Goal: Task Accomplishment & Management: Complete application form

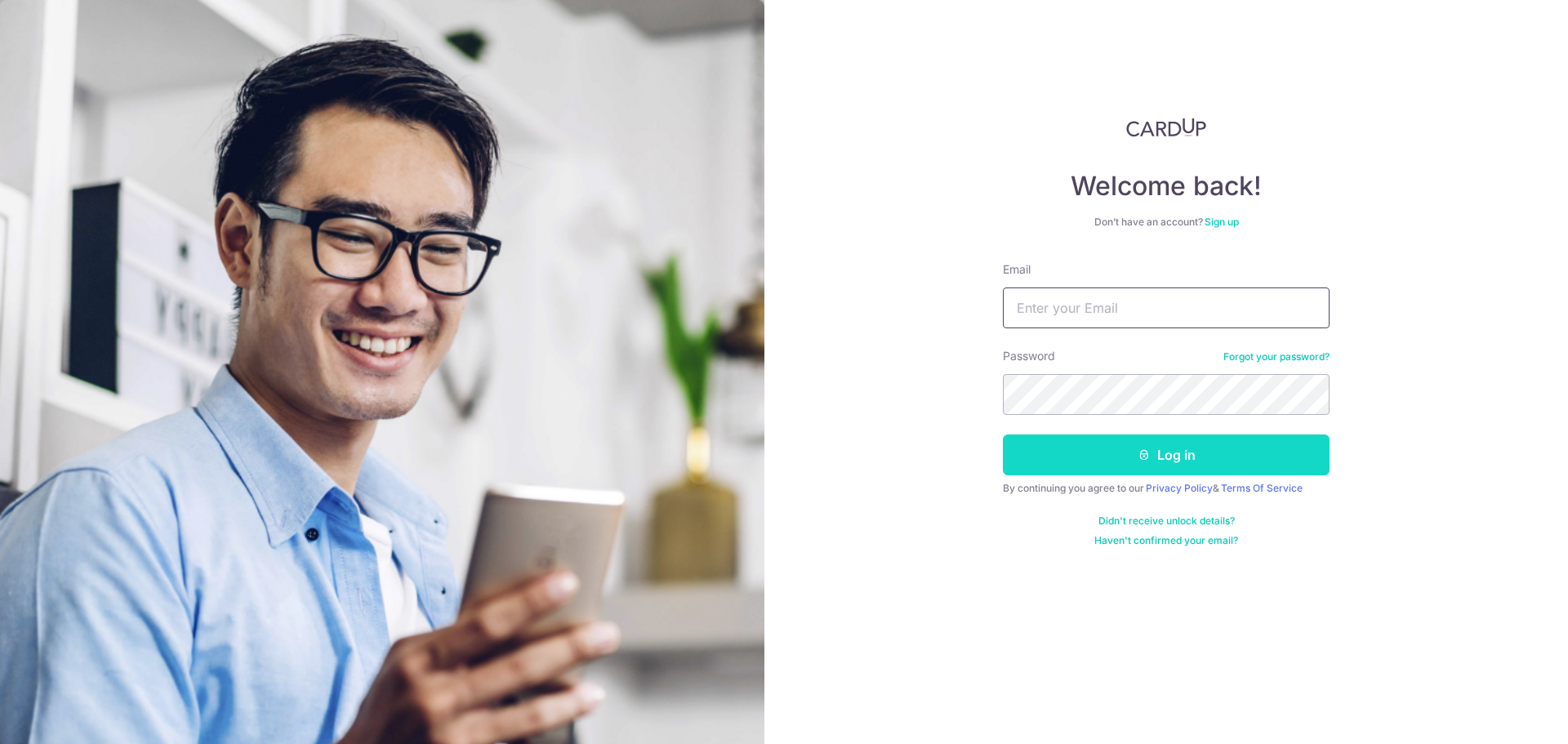
type input "[EMAIL_ADDRESS][DOMAIN_NAME]"
click at [1126, 461] on button "Log in" at bounding box center [1165, 454] width 327 height 41
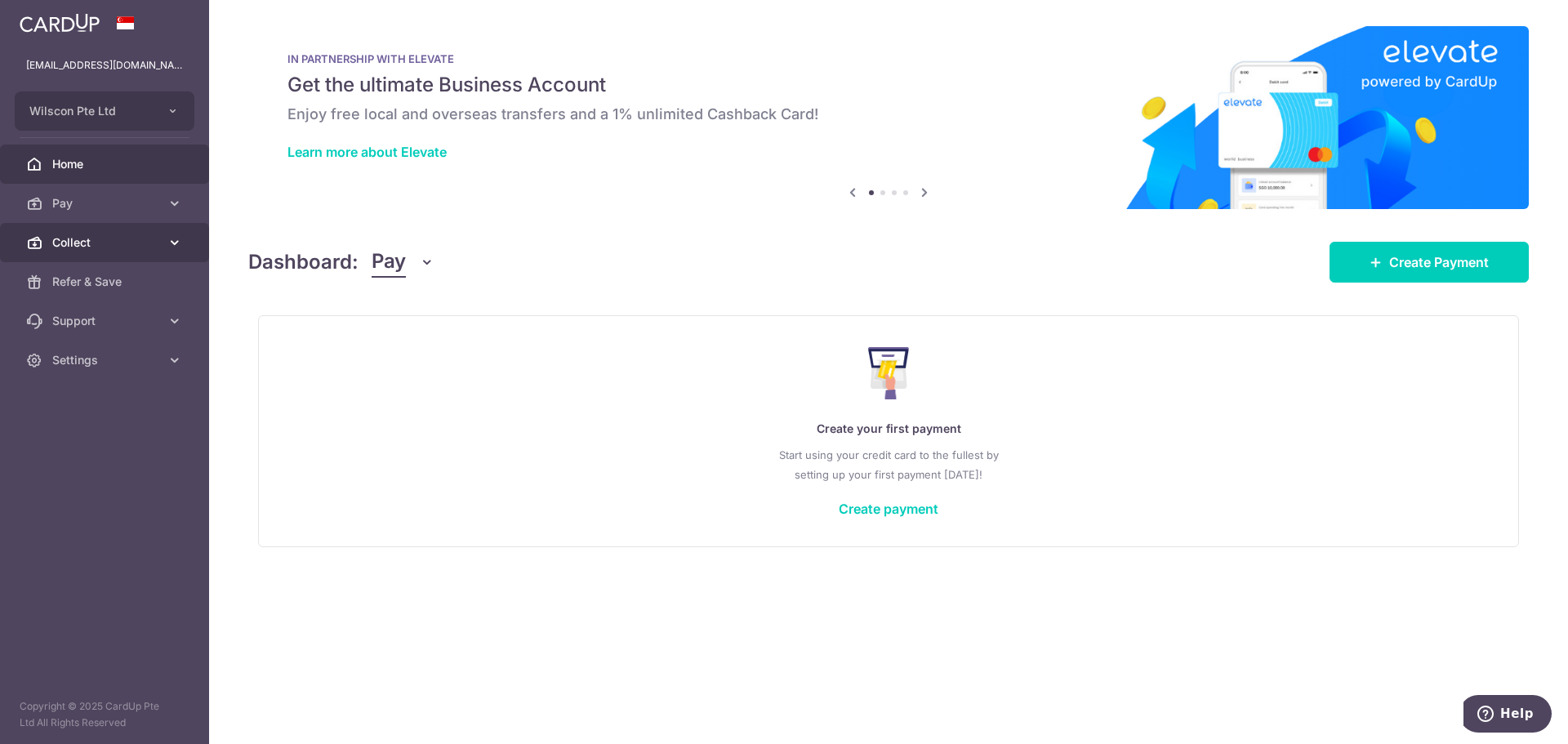
click at [180, 246] on icon at bounding box center [174, 242] width 16 height 16
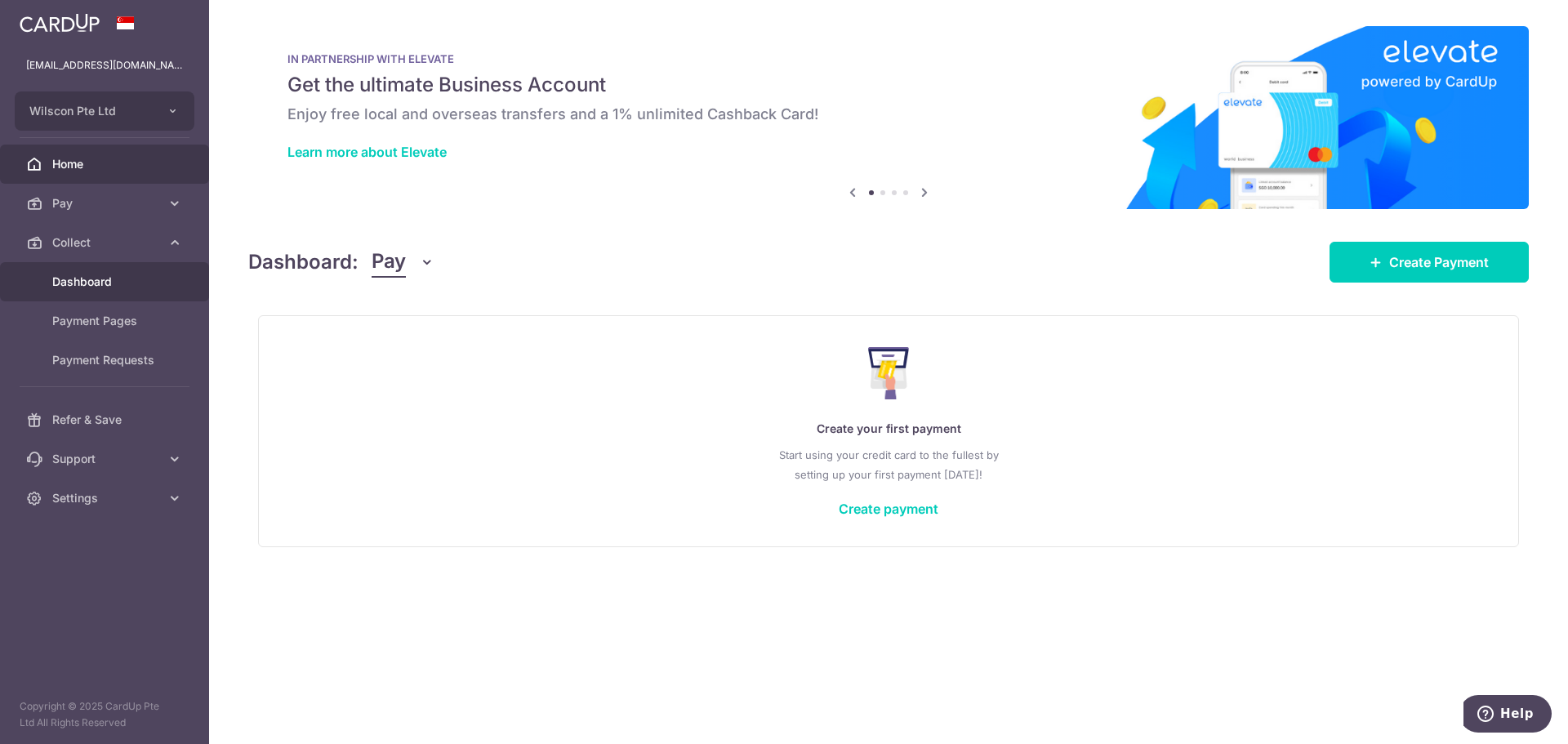
click at [151, 280] on span "Dashboard" at bounding box center [106, 281] width 108 height 16
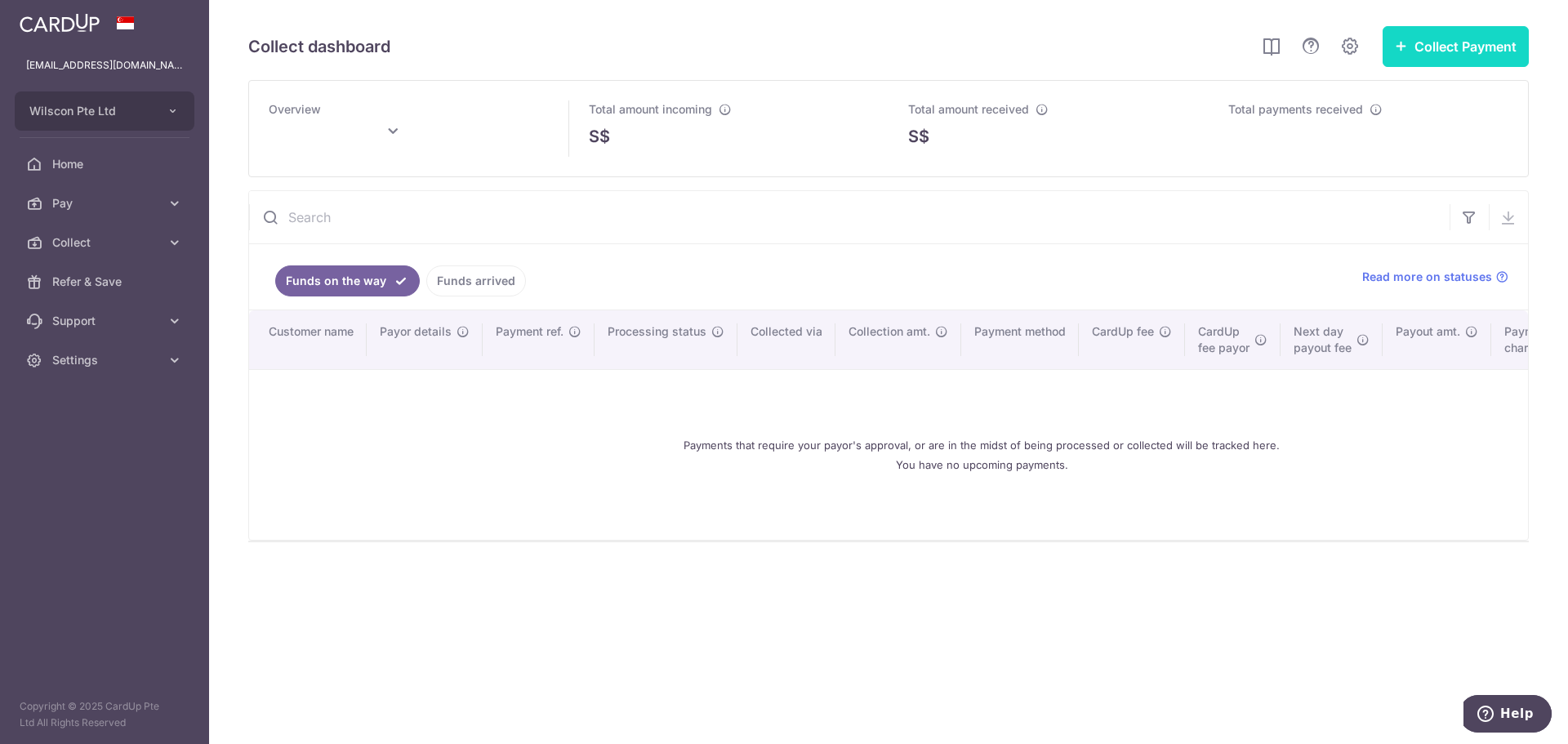
click at [1446, 54] on button "Collect Payment" at bounding box center [1455, 46] width 146 height 41
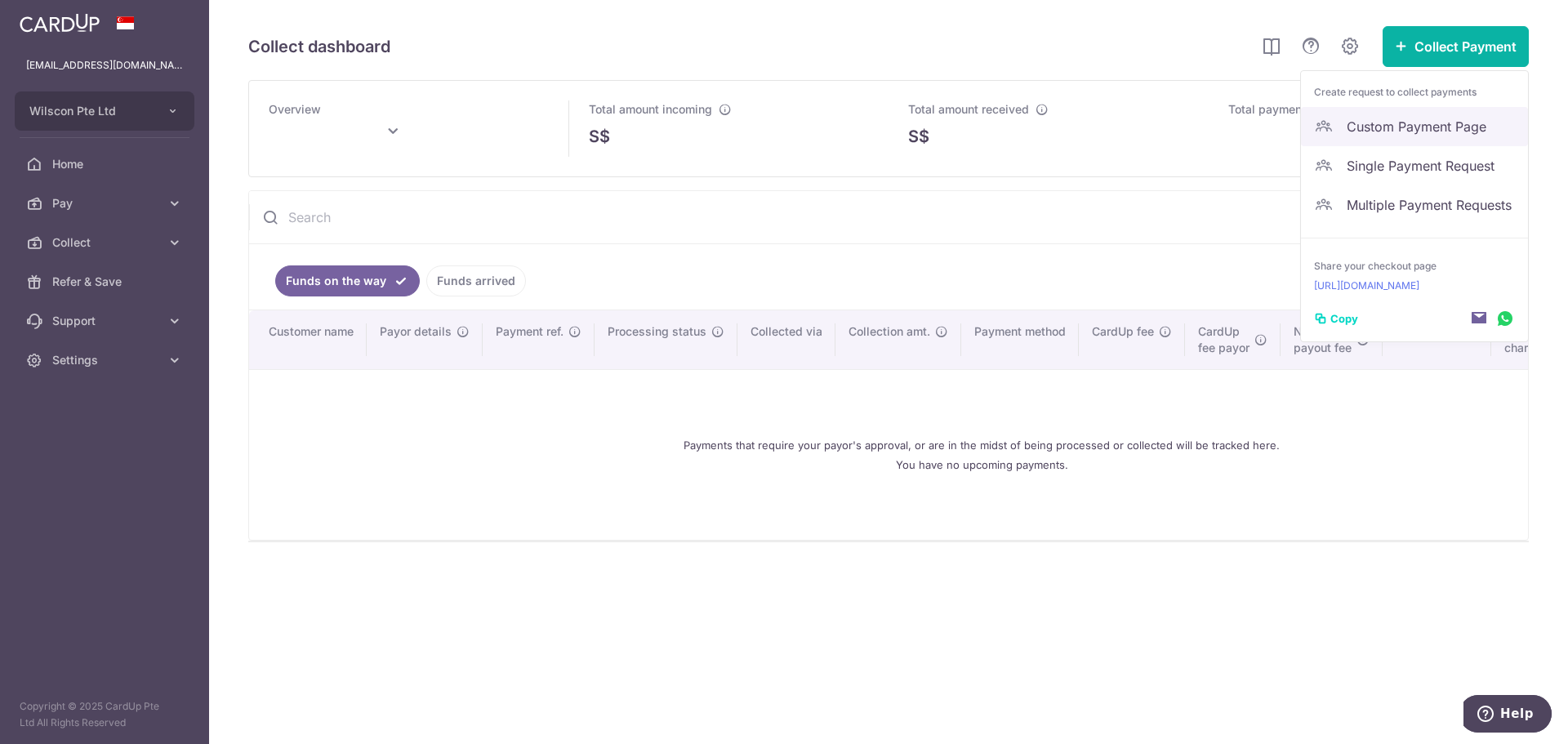
click at [1422, 129] on span "Custom Payment Page" at bounding box center [1430, 126] width 168 height 19
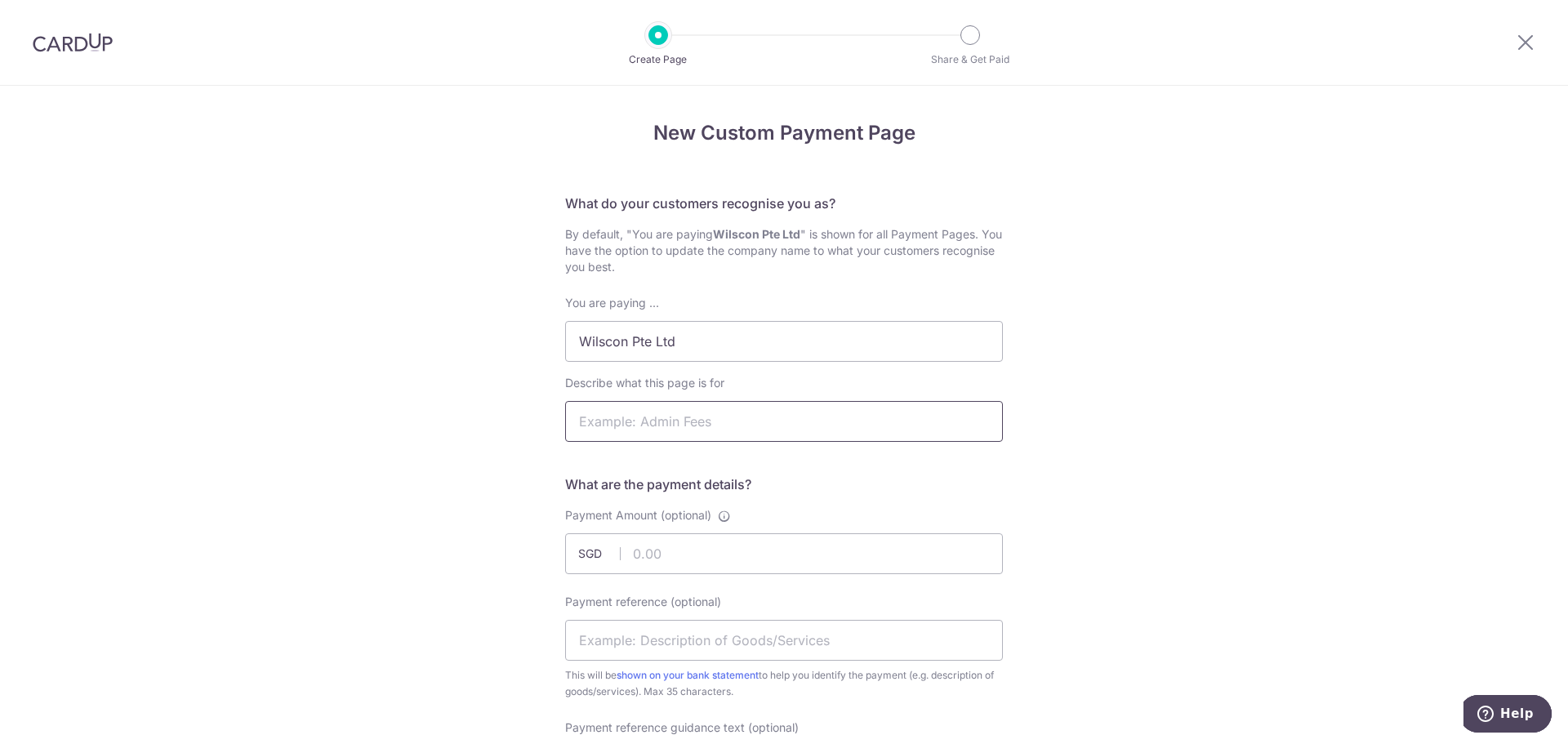
click at [849, 410] on input "Describe what this page is for" at bounding box center [784, 421] width 437 height 41
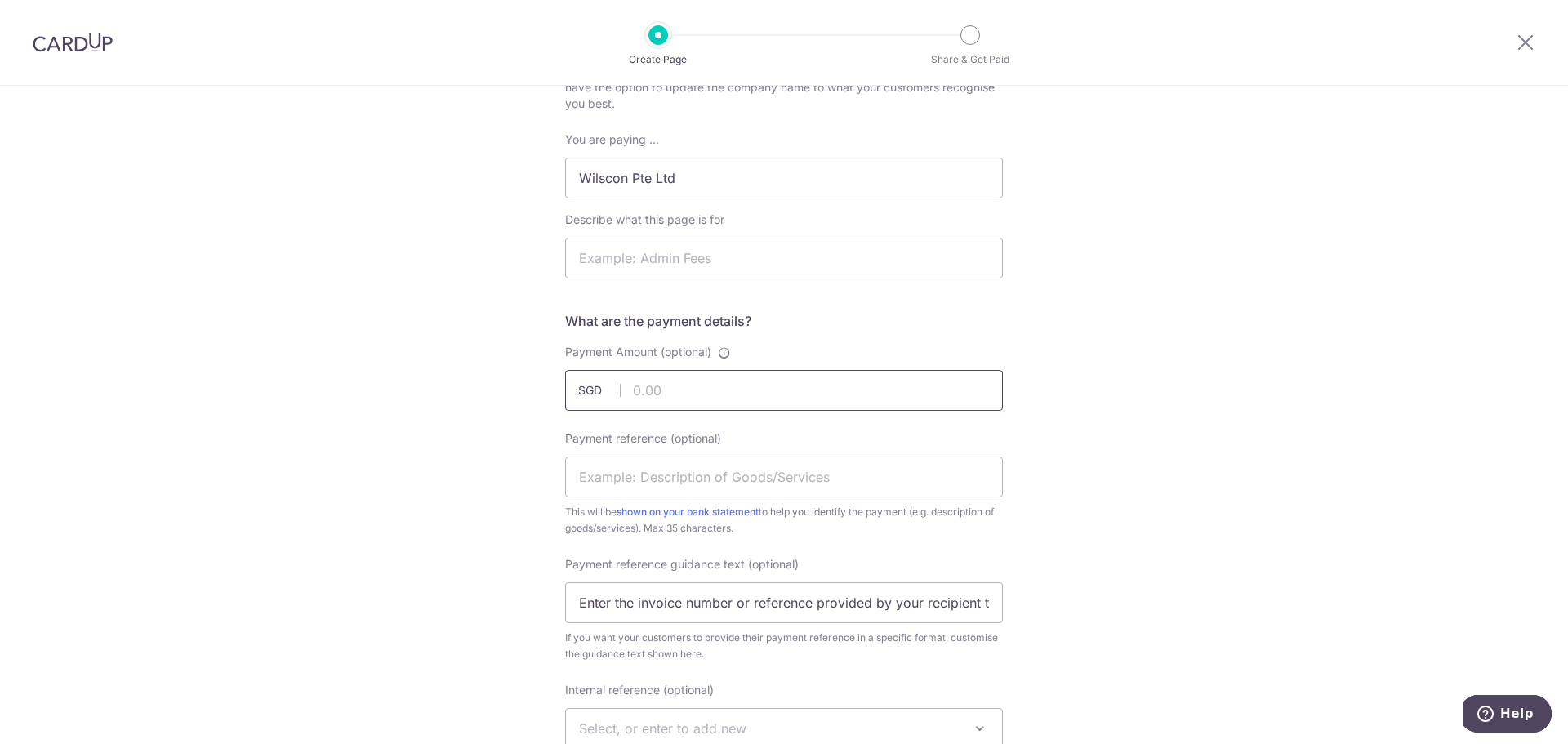
click at [828, 410] on input "Payment Amount (optional)" at bounding box center [784, 390] width 437 height 41
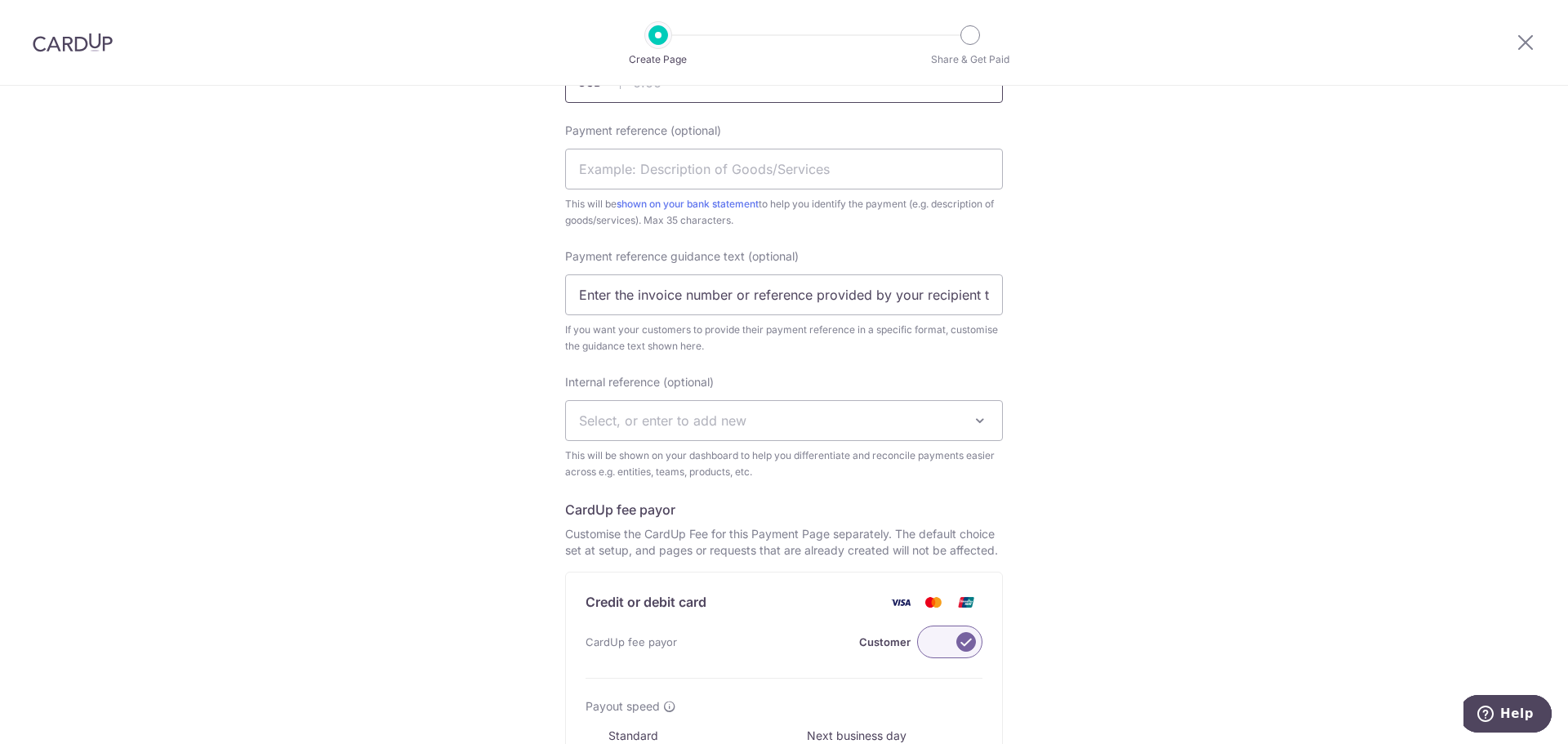
scroll to position [490, 0]
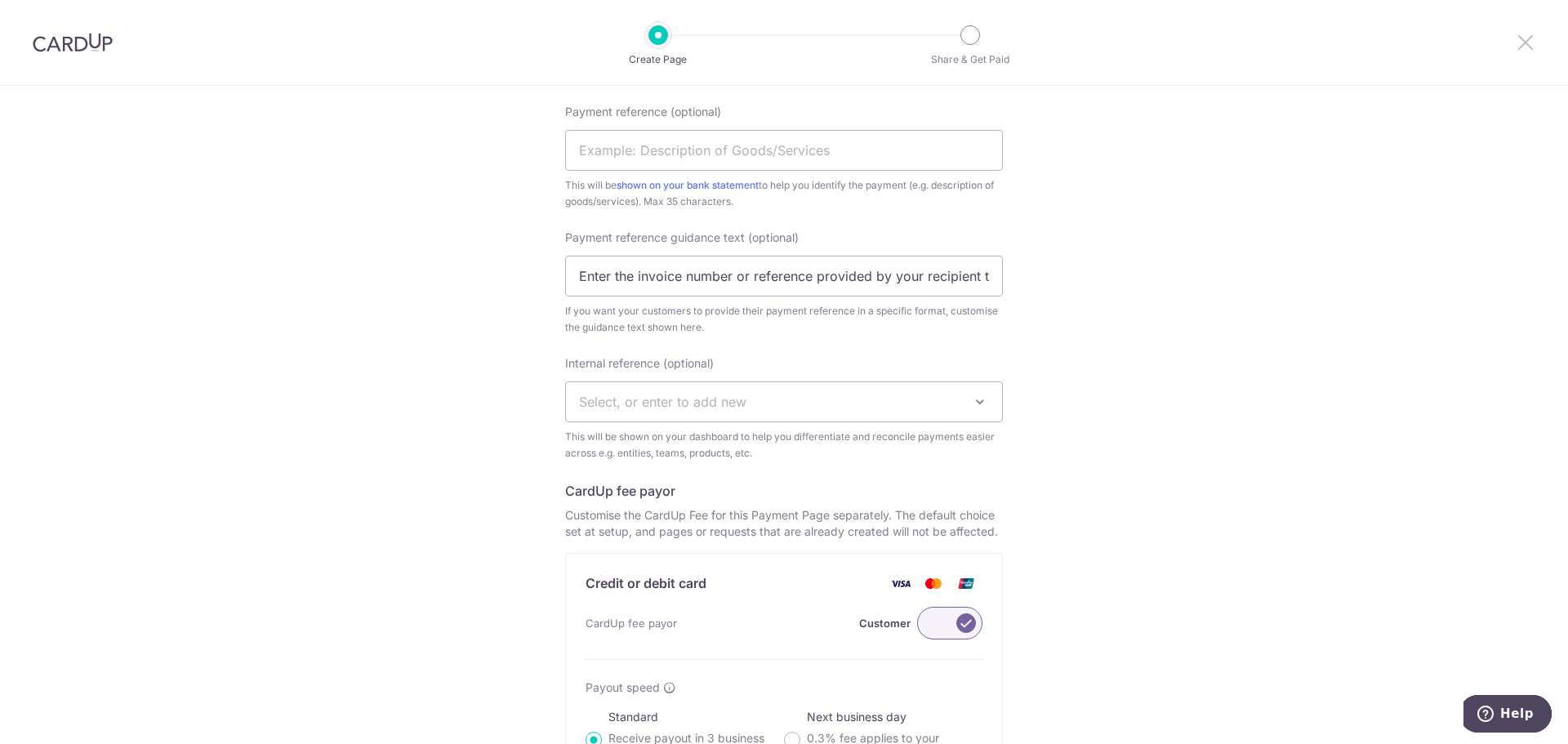
click at [1527, 35] on icon at bounding box center [1525, 42] width 19 height 20
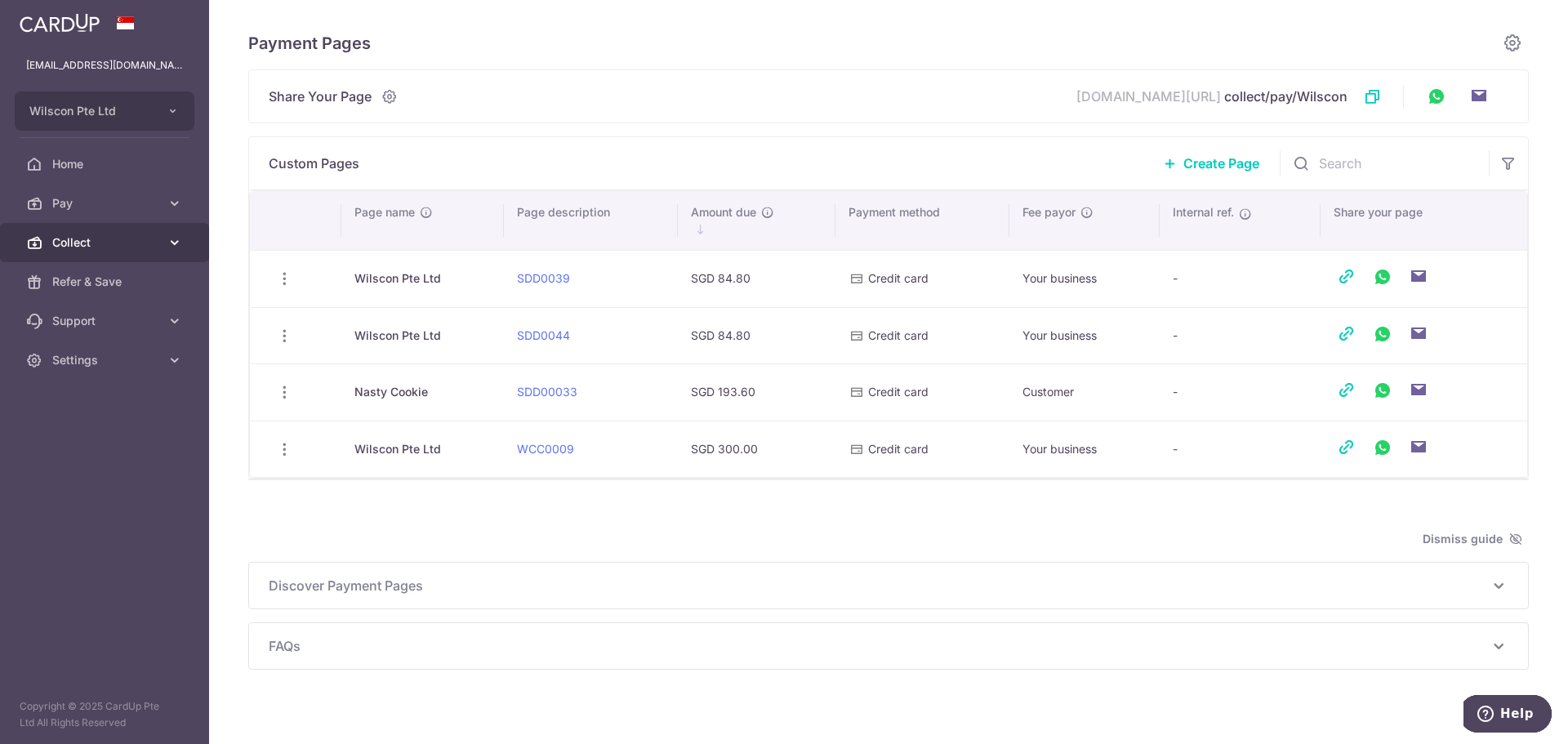
click at [147, 238] on span "Collect" at bounding box center [106, 242] width 108 height 16
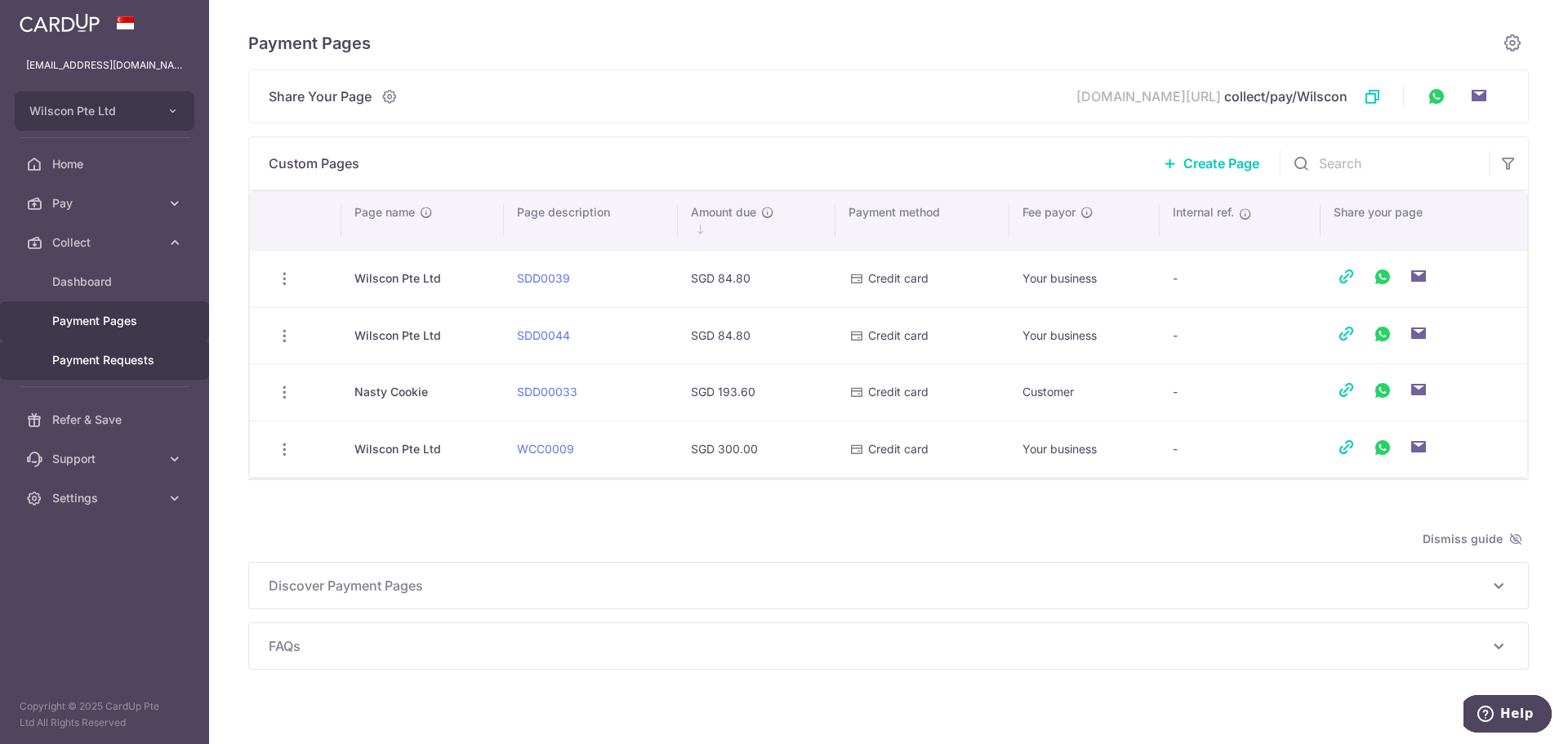
click at [121, 354] on span "Payment Requests" at bounding box center [106, 360] width 108 height 16
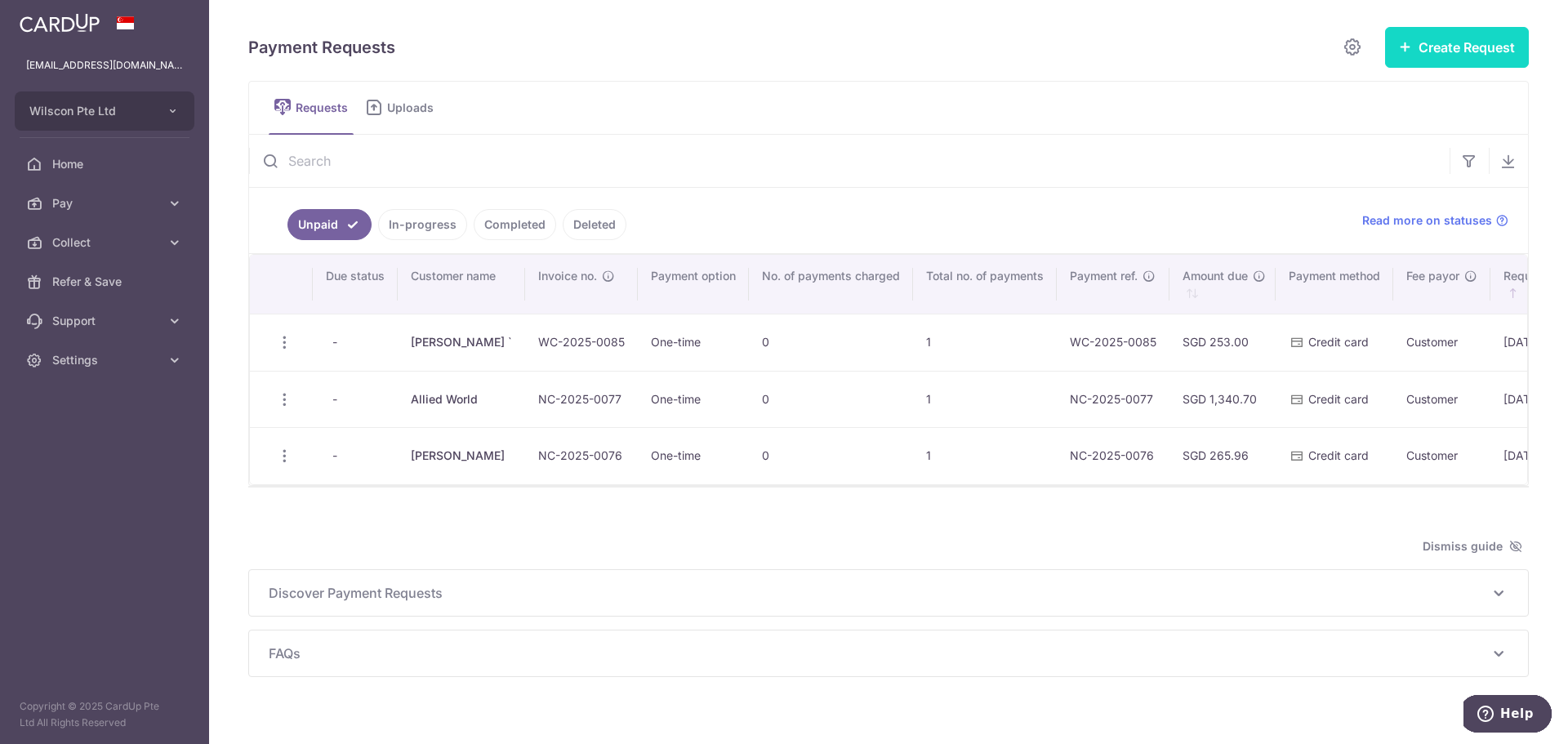
click at [1453, 33] on button "Create Request" at bounding box center [1457, 47] width 144 height 41
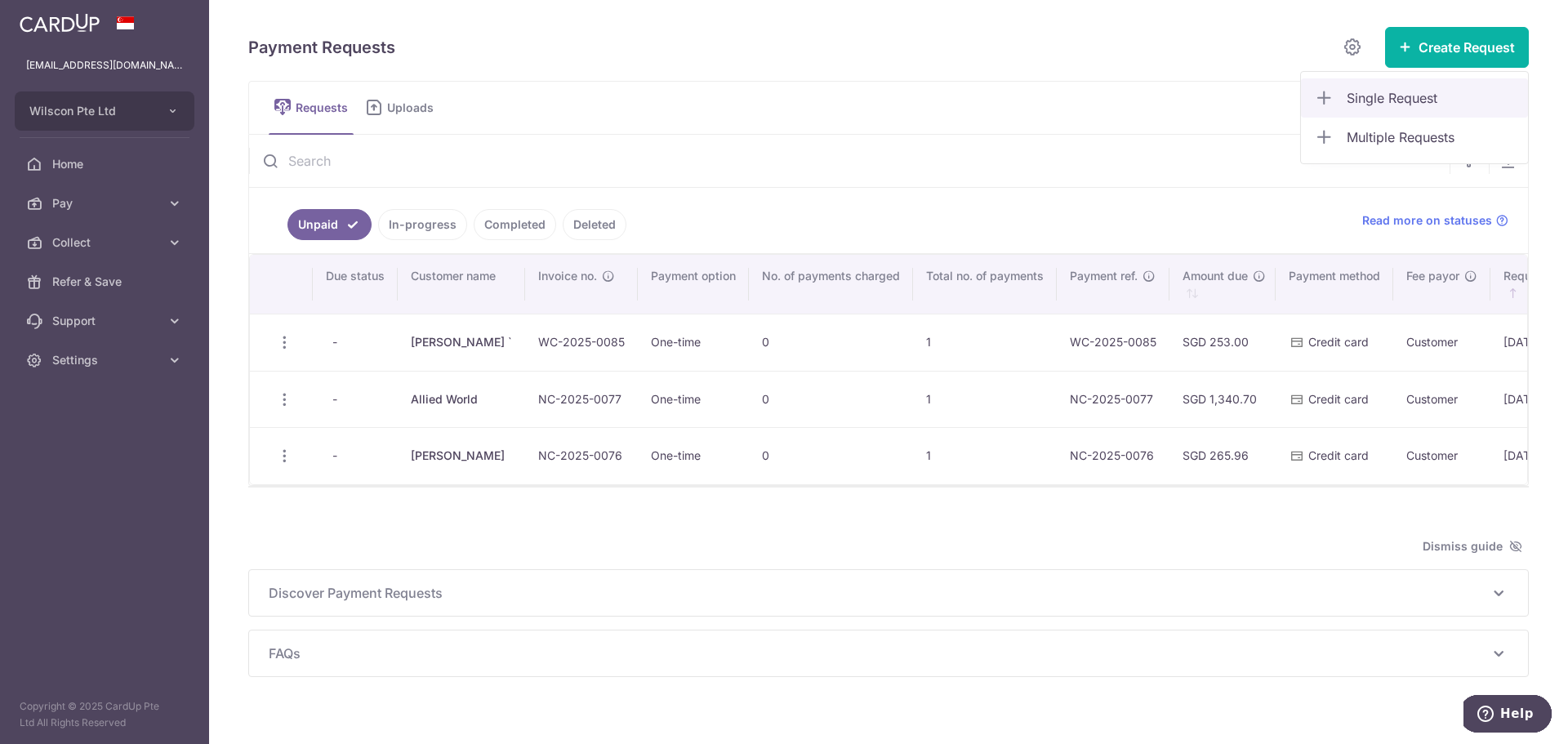
click at [1402, 91] on span "Single Request" at bounding box center [1430, 97] width 168 height 19
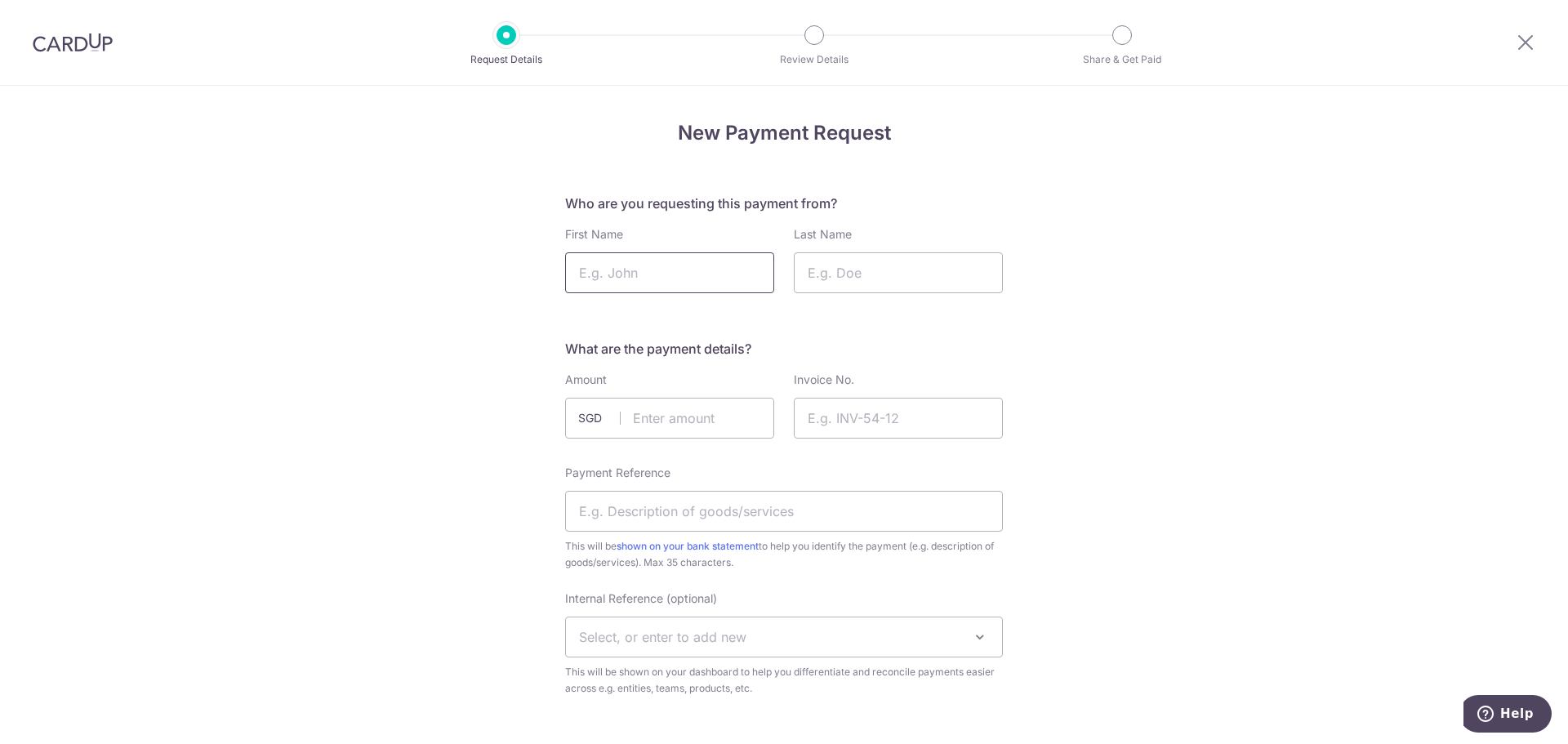
click at [717, 258] on input "First Name" at bounding box center [670, 273] width 209 height 41
type input "Anne"
click at [850, 270] on input "Last Name" at bounding box center [898, 273] width 209 height 41
type input "Chong"
click at [845, 437] on input "Invoice No." at bounding box center [898, 418] width 209 height 41
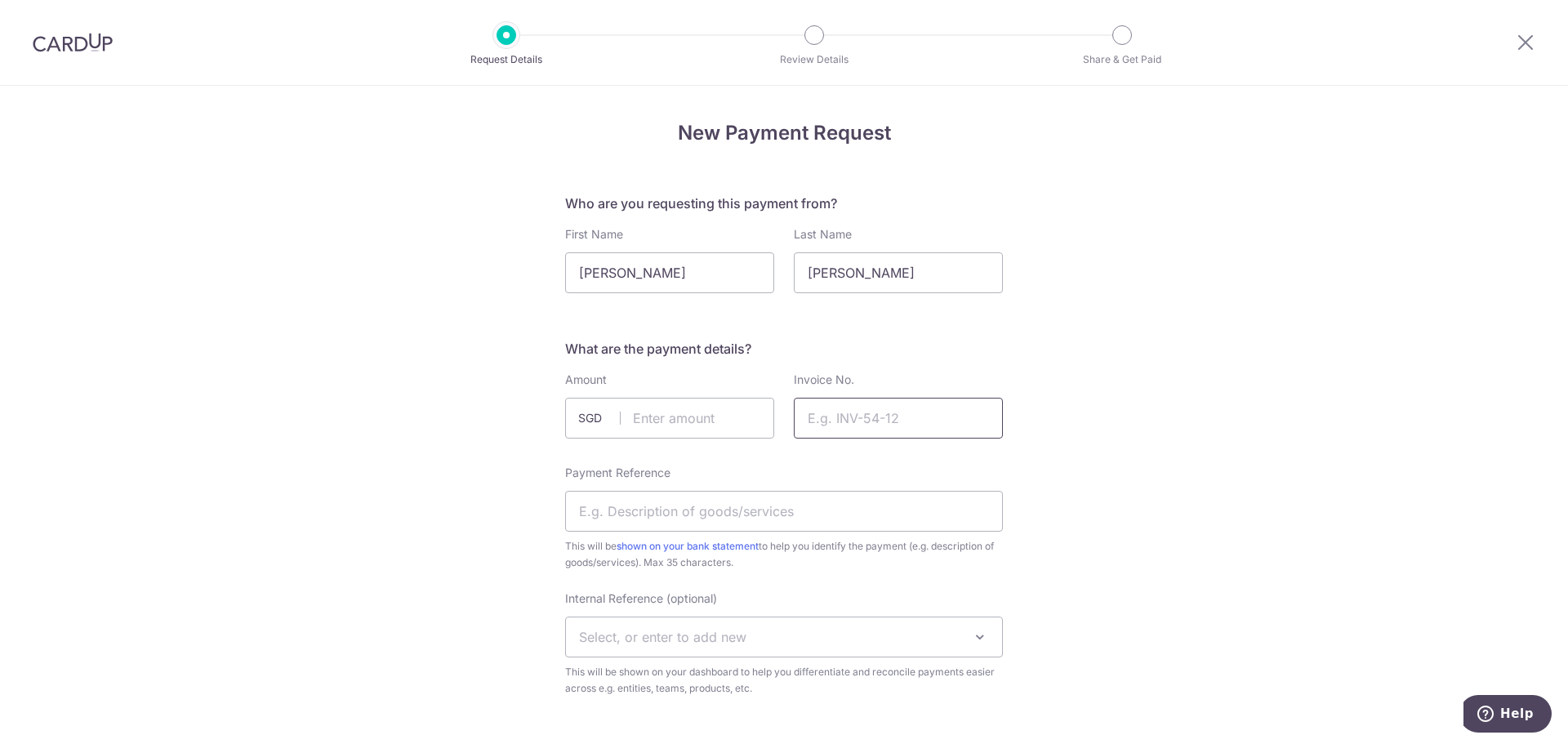
paste input "NCCS0065"
type input "NCCS0065"
click at [713, 425] on input "text" at bounding box center [670, 418] width 209 height 41
click at [723, 426] on input "text" at bounding box center [670, 418] width 209 height 41
type input "378.78"
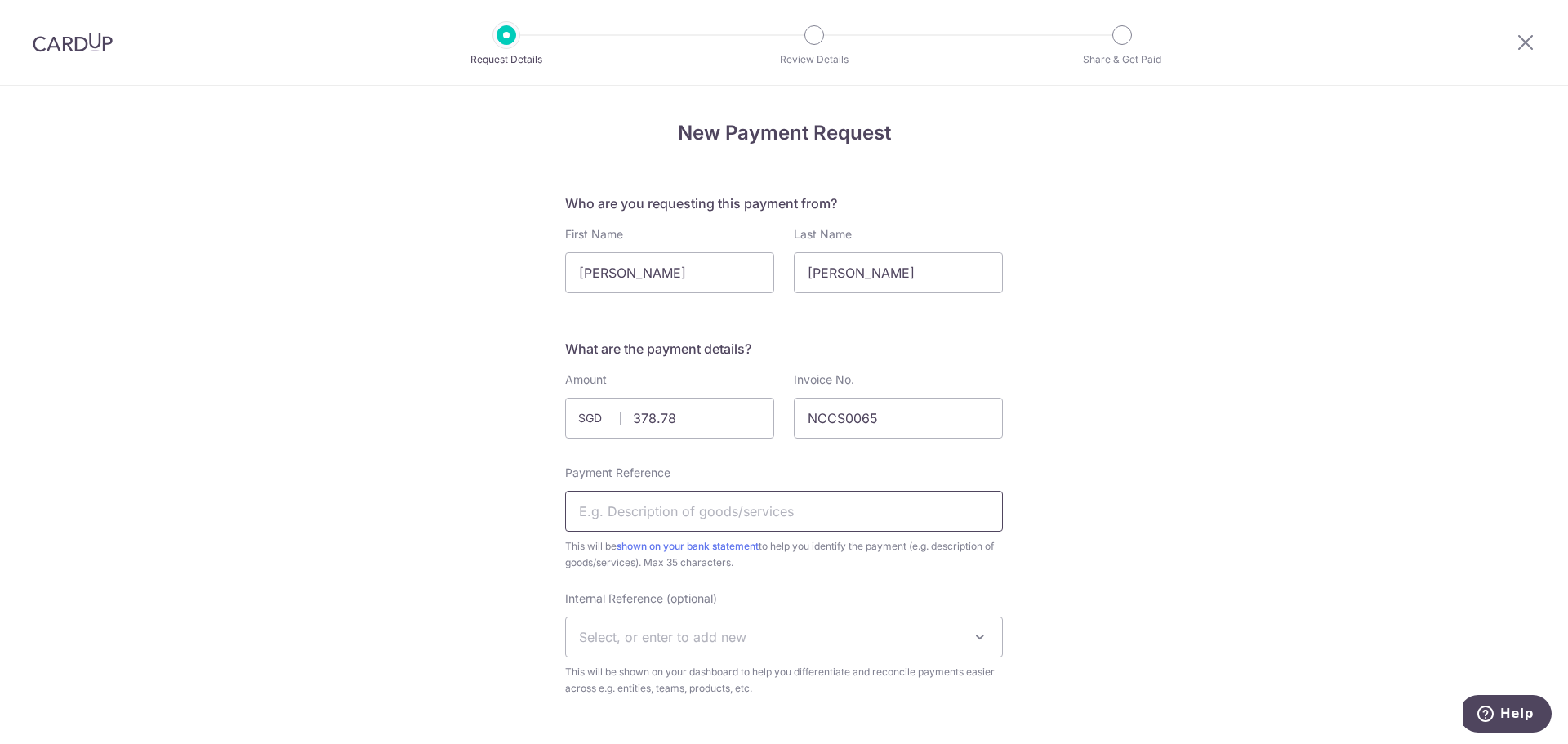
click at [804, 492] on input "Payment Reference" at bounding box center [784, 511] width 437 height 41
paste input "NCCS0065"
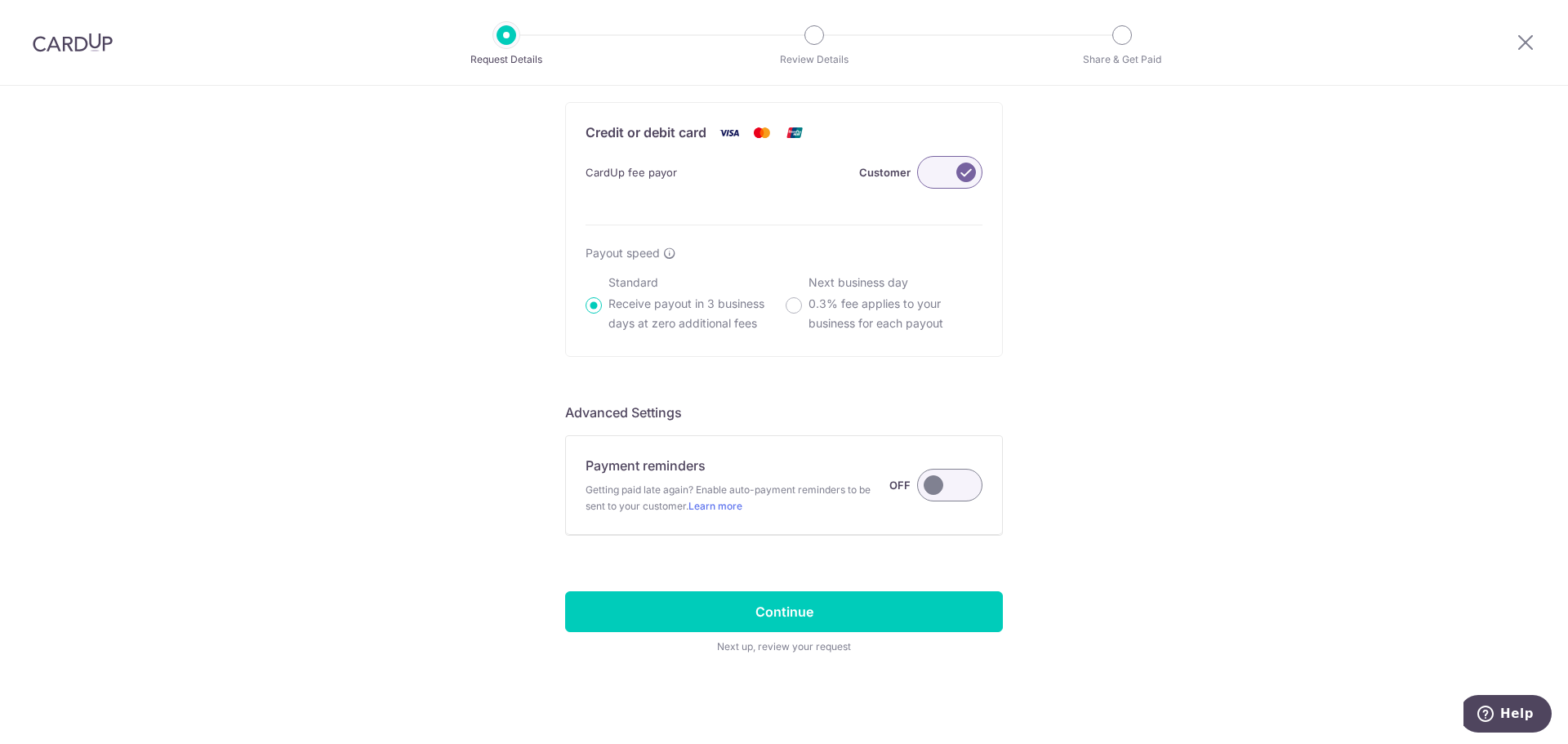
scroll to position [976, 0]
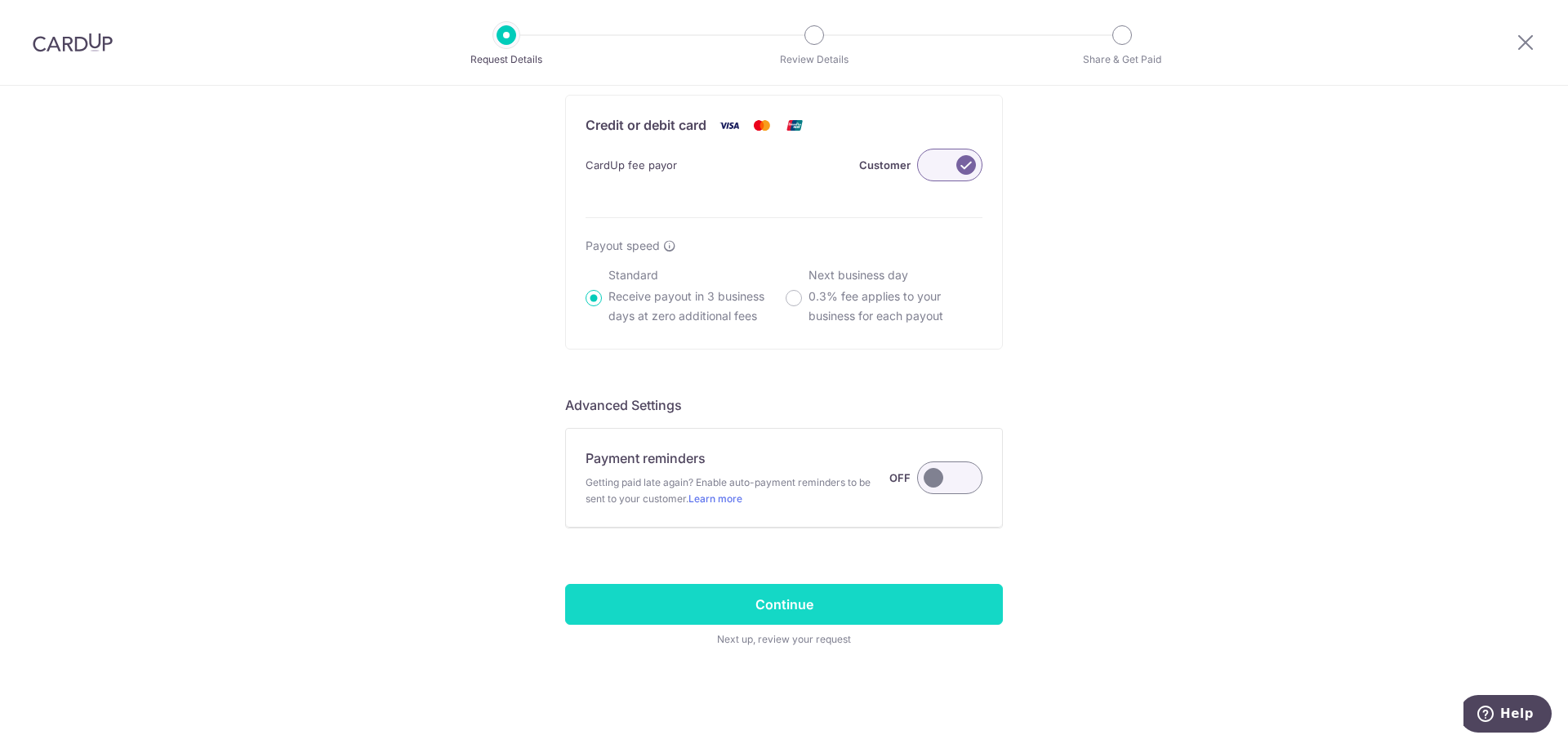
type input "NCCS0065"
click at [810, 606] on input "Continue" at bounding box center [784, 604] width 437 height 41
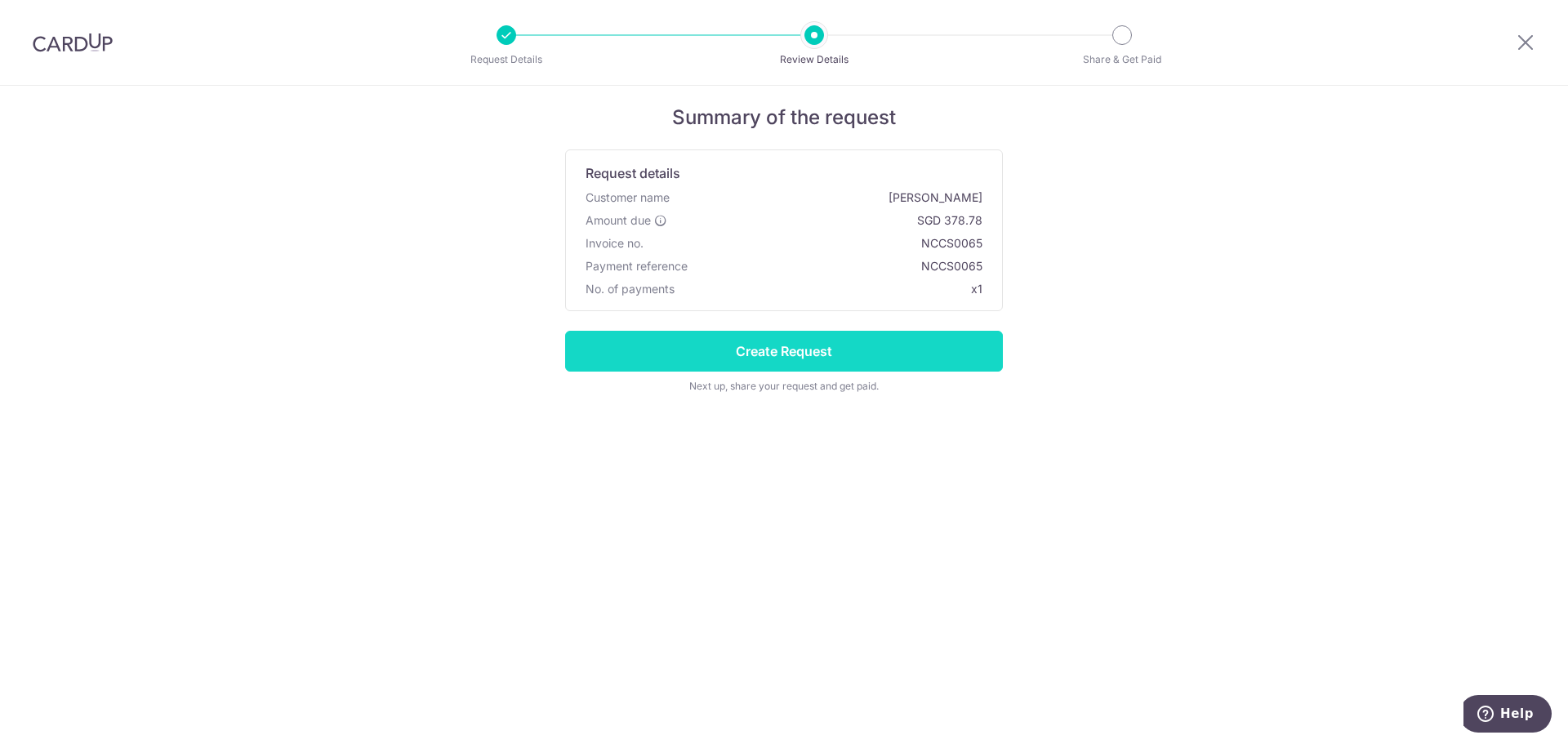
click at [797, 354] on input "Create Request" at bounding box center [784, 351] width 437 height 41
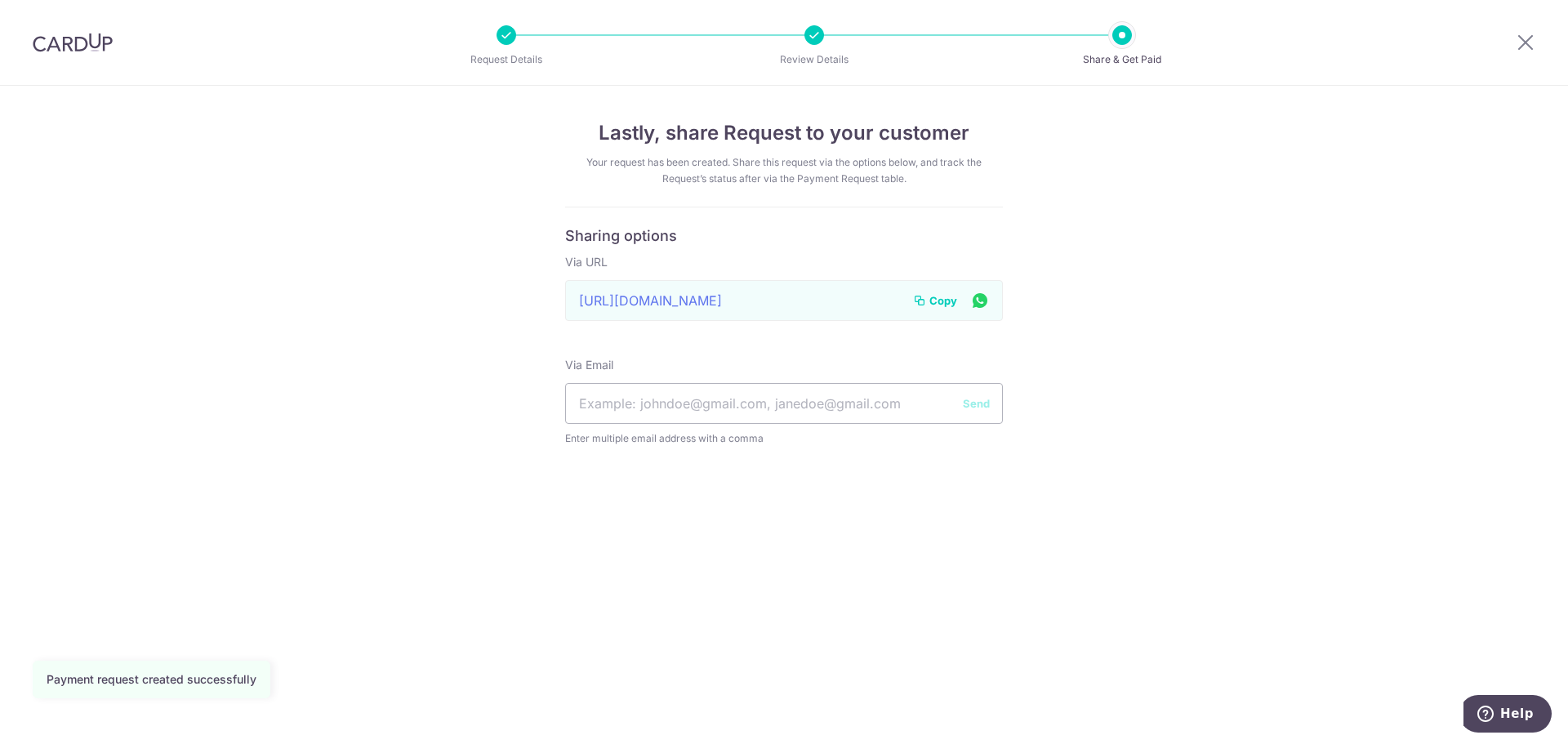
click at [947, 304] on span "Copy" at bounding box center [942, 300] width 28 height 16
